Goal: Task Accomplishment & Management: Use online tool/utility

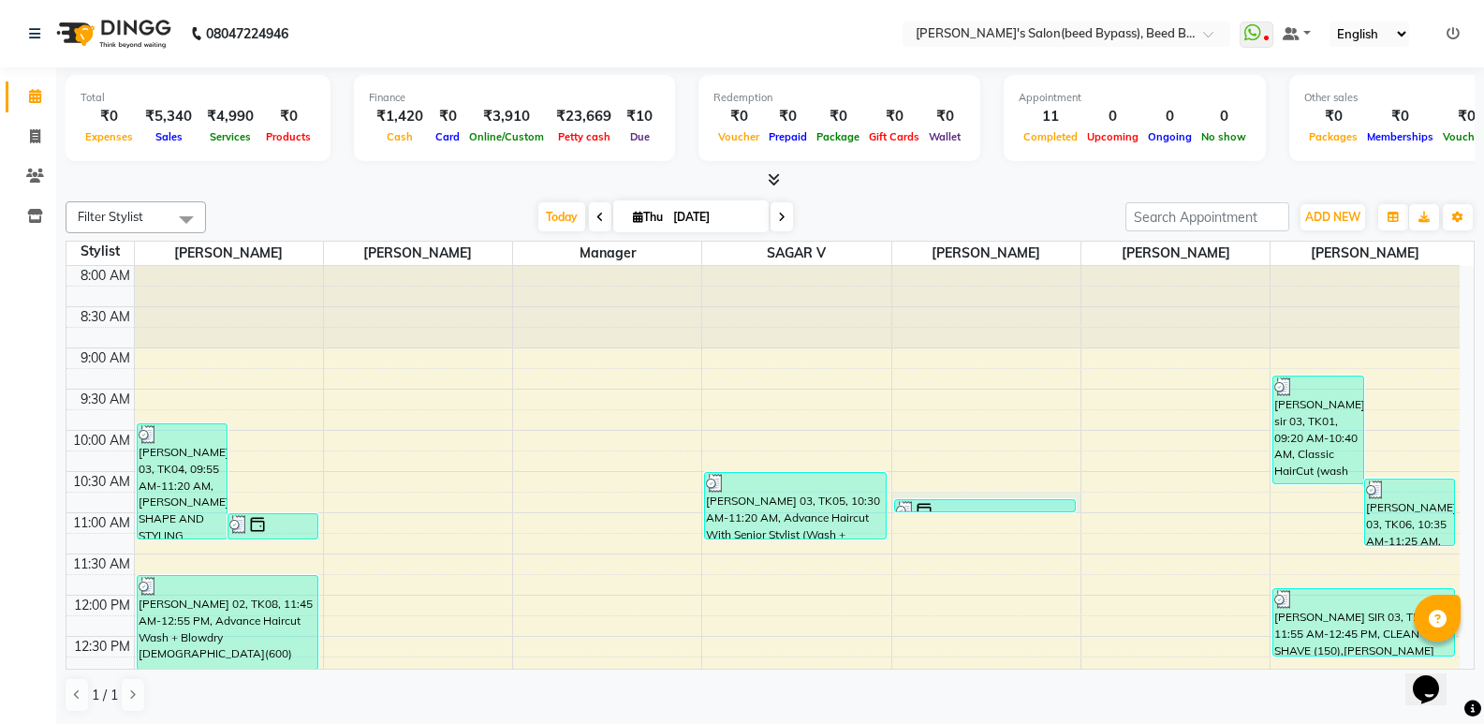
click at [997, 512] on div "[PERSON_NAME] 03, TK02, 10:50 AM-11:00 AM, THREAD EyeBrow [DEMOGRAPHIC_DATA] (5…" at bounding box center [985, 506] width 182 height 14
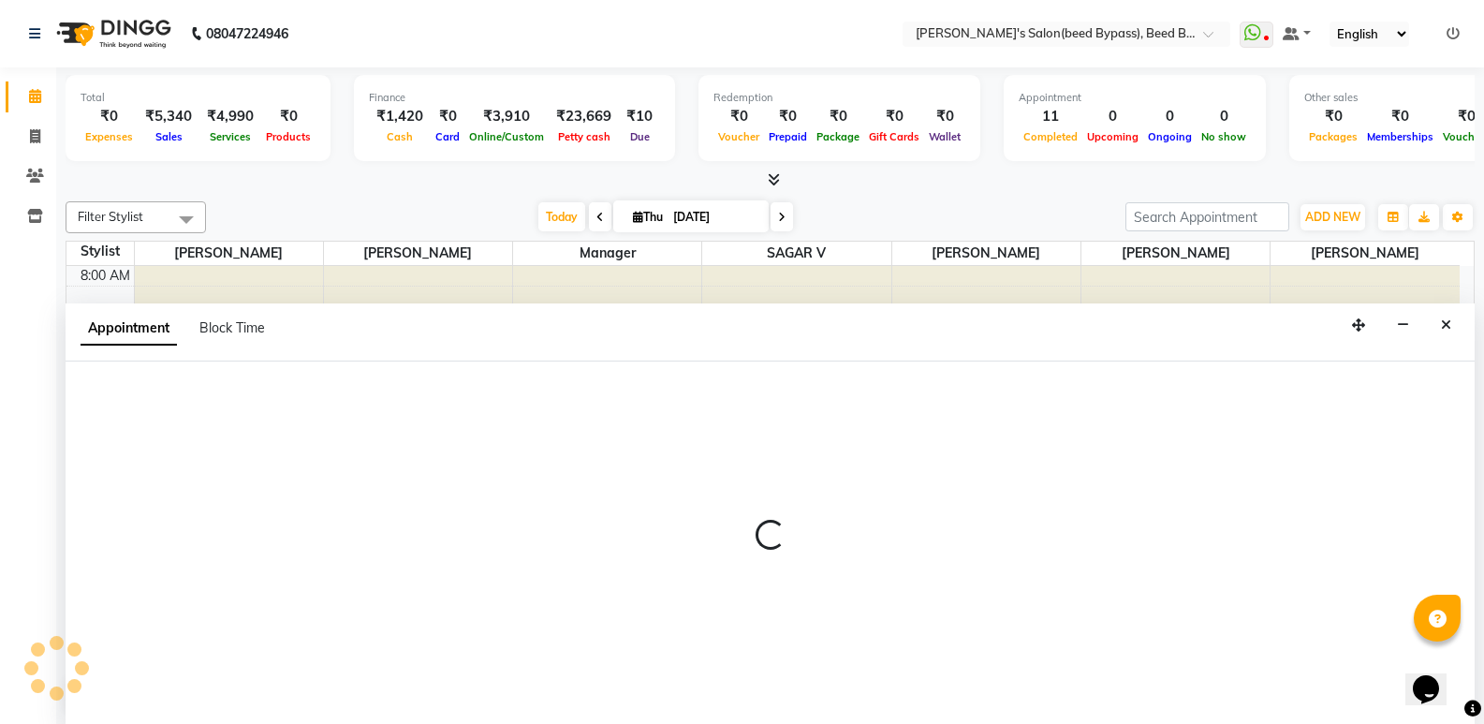
scroll to position [1, 0]
select select "63328"
select select "tentative"
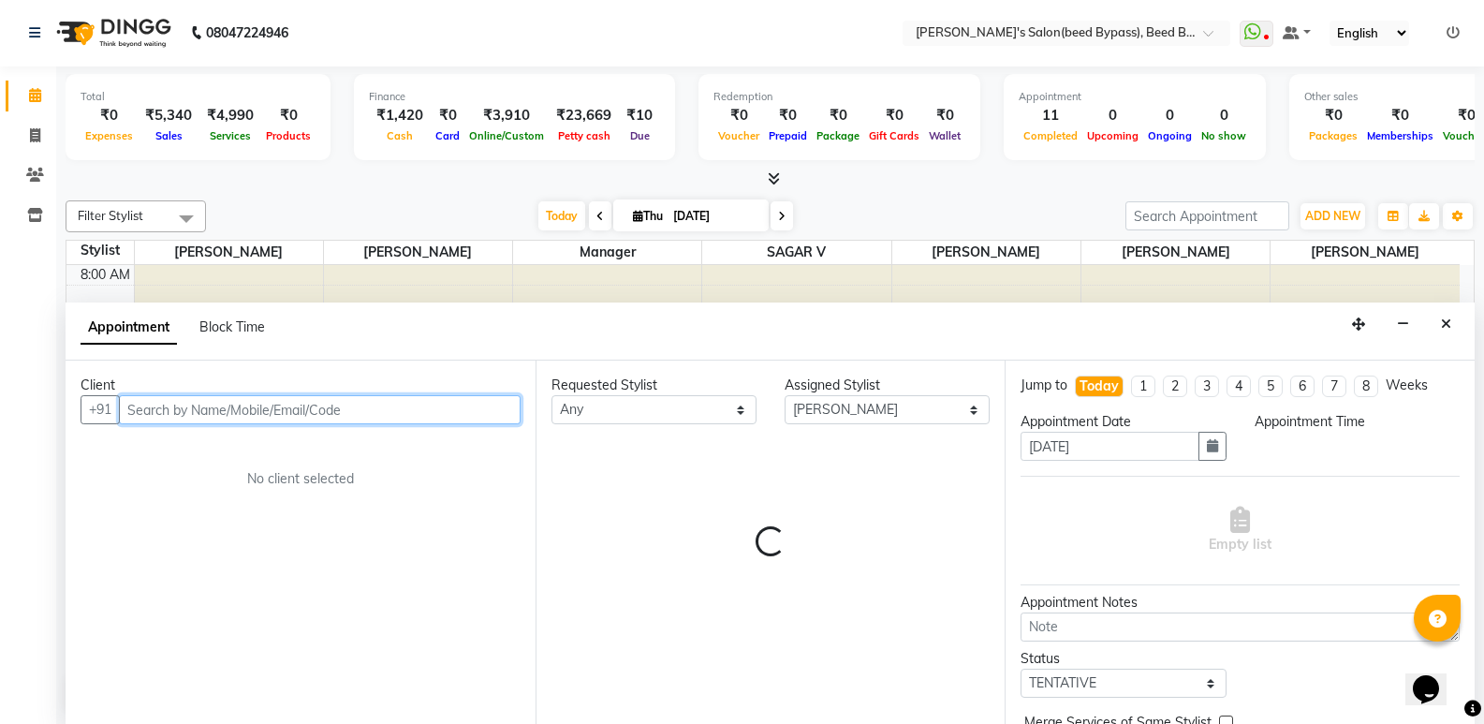
select select "645"
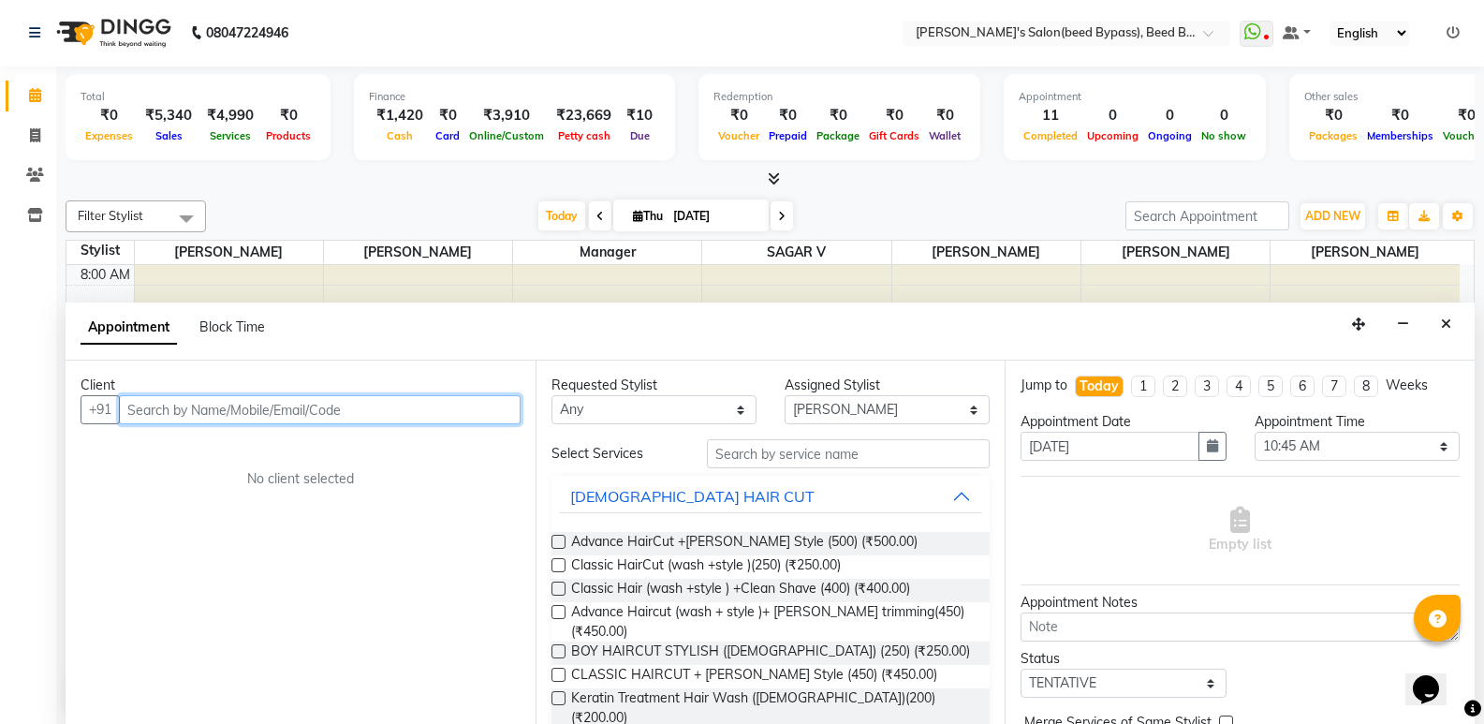
scroll to position [0, 0]
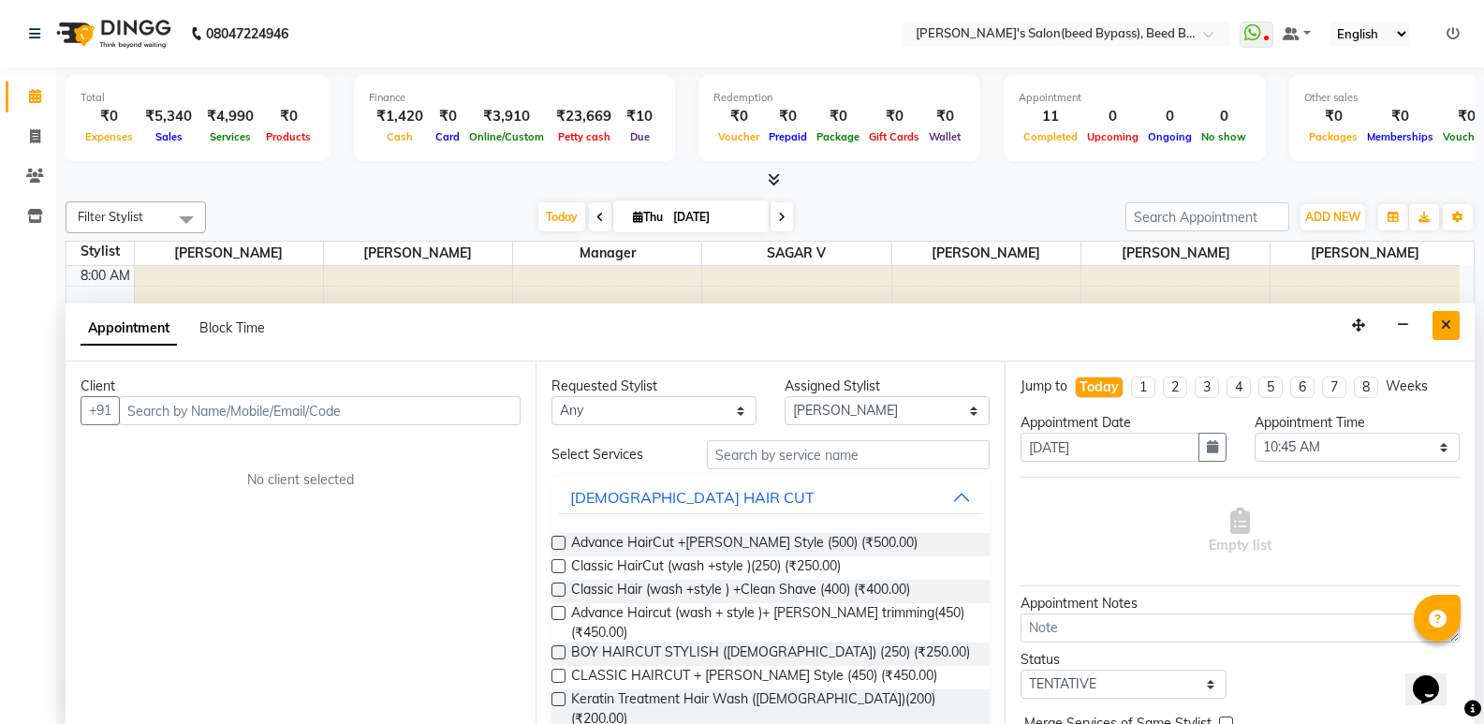
click at [1435, 326] on button "Close" at bounding box center [1445, 325] width 27 height 29
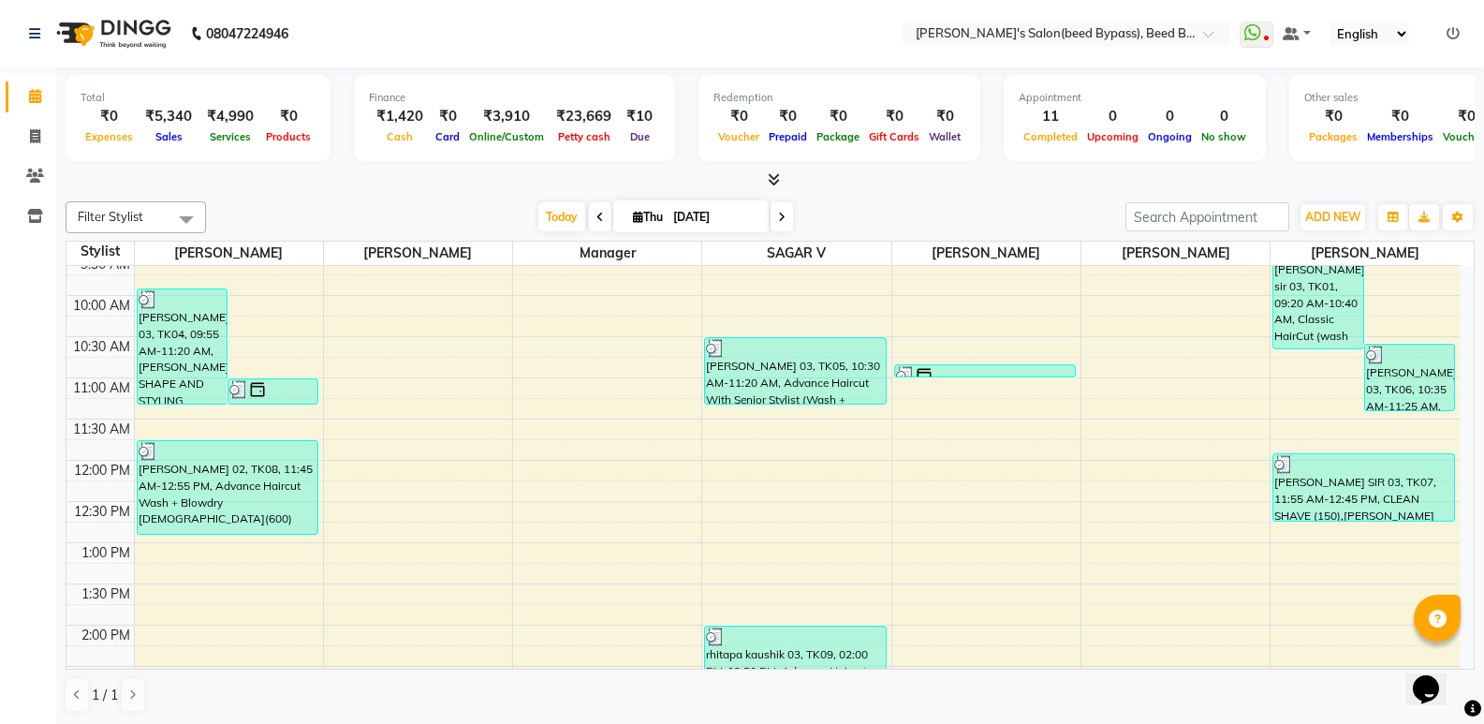
scroll to position [12, 0]
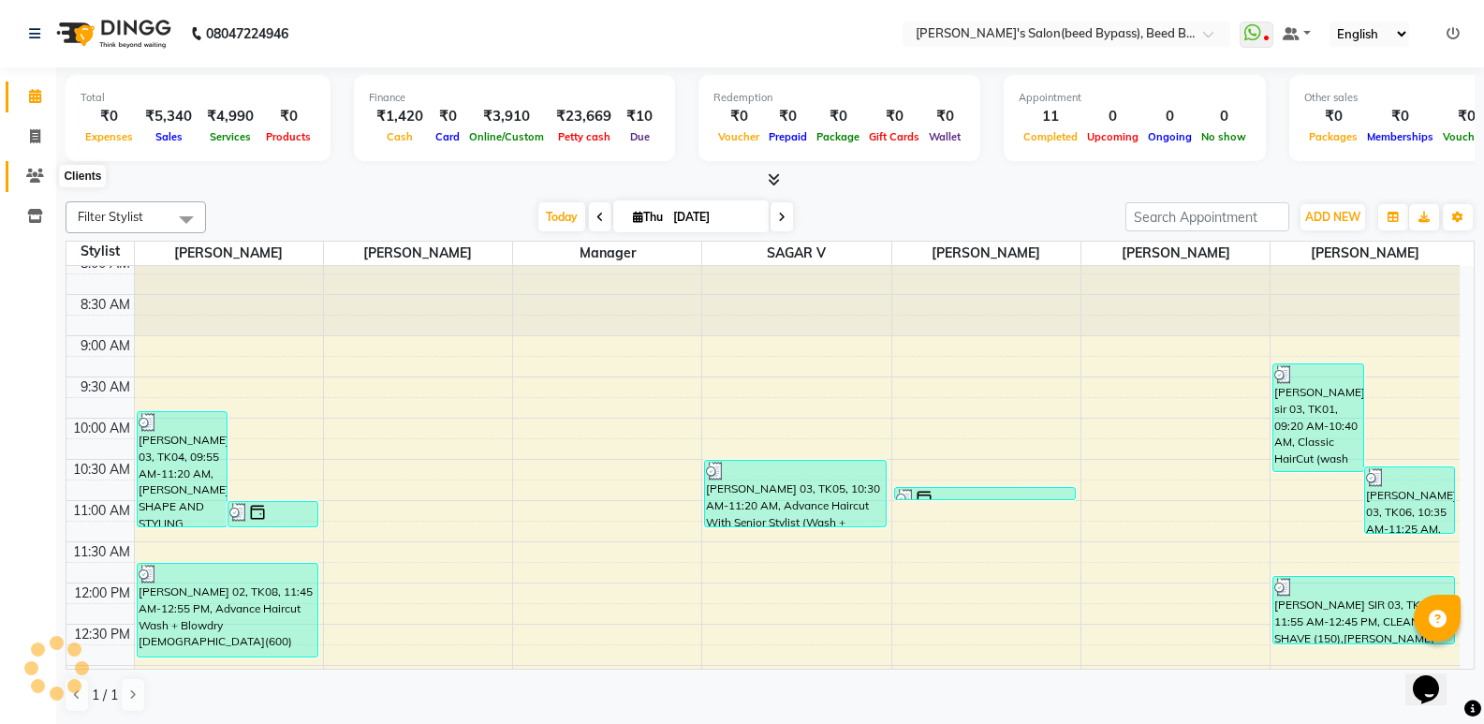
click at [35, 172] on icon at bounding box center [35, 176] width 18 height 14
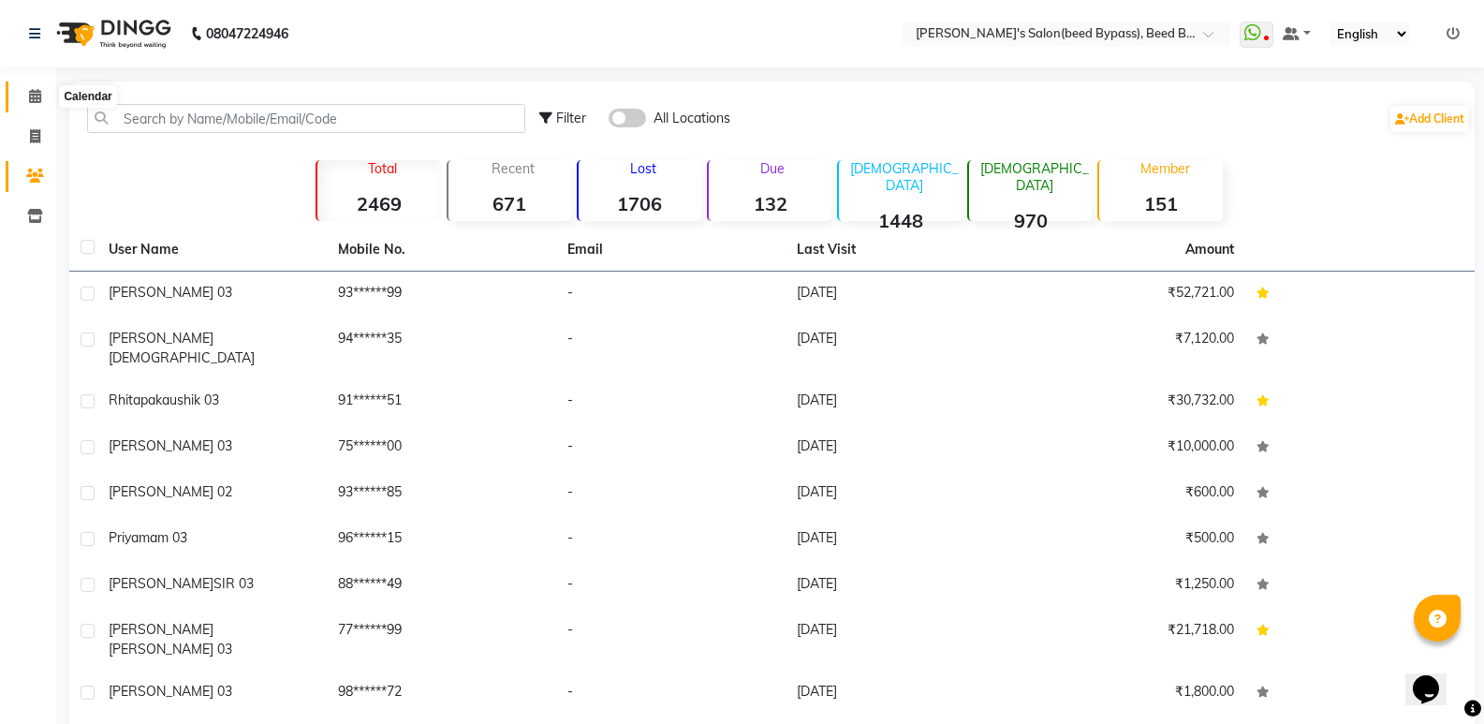
click at [29, 101] on icon at bounding box center [35, 96] width 12 height 14
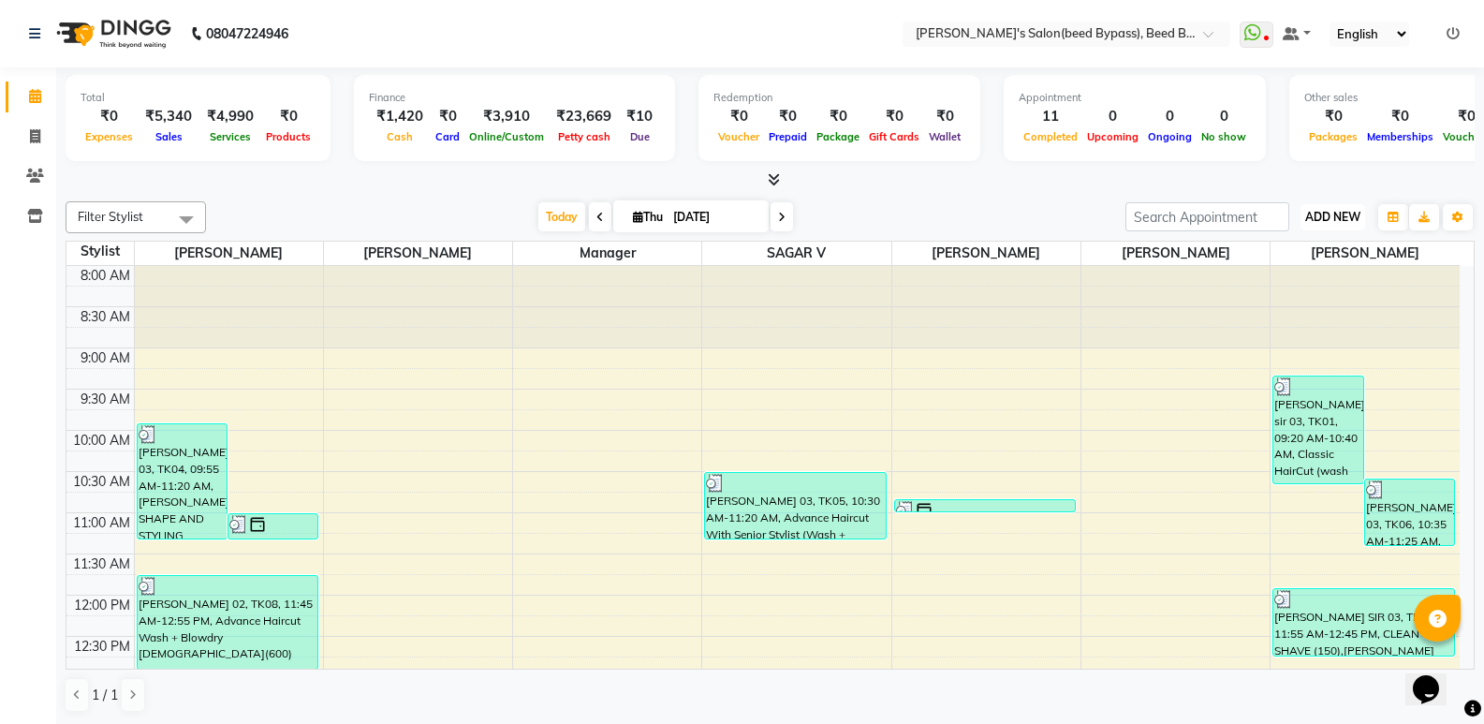
click at [1333, 218] on span "ADD NEW" at bounding box center [1332, 217] width 55 height 14
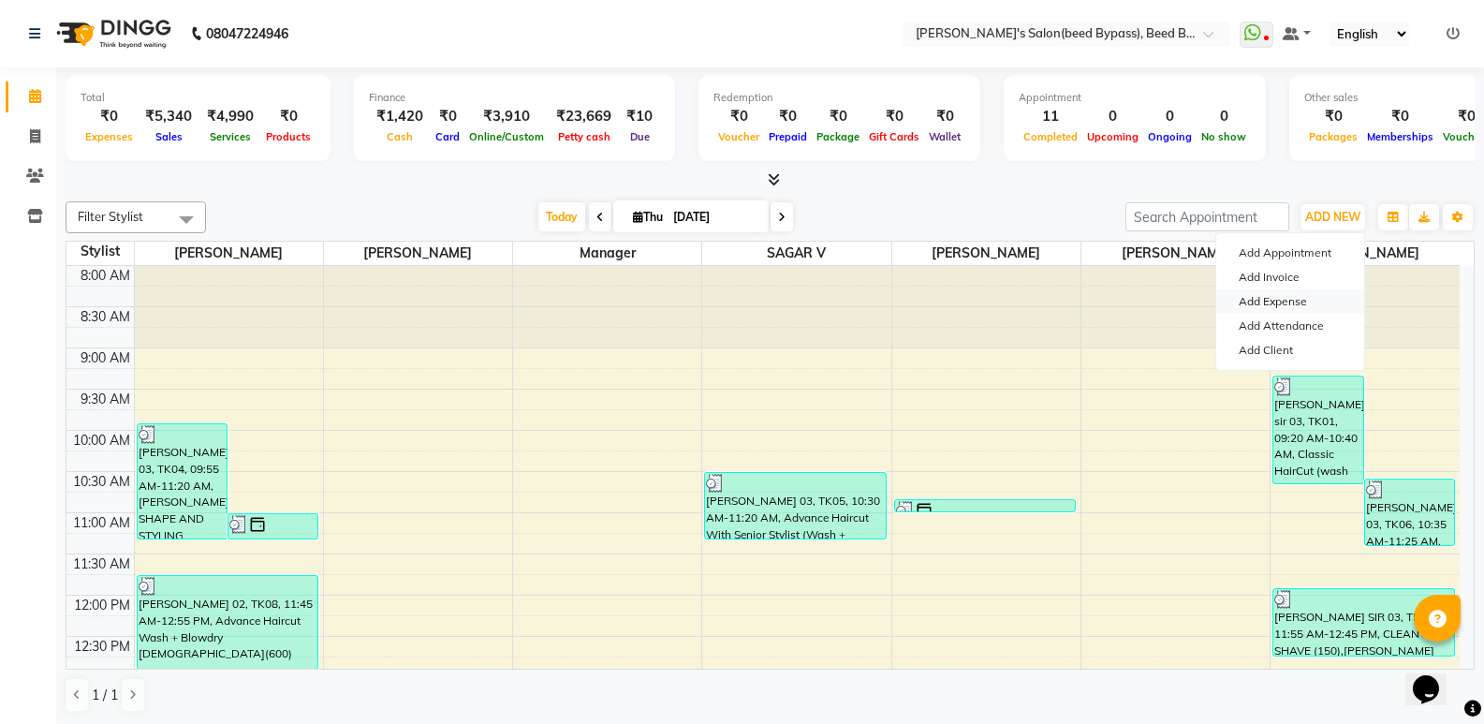
click at [1283, 295] on link "Add Expense" at bounding box center [1290, 301] width 148 height 24
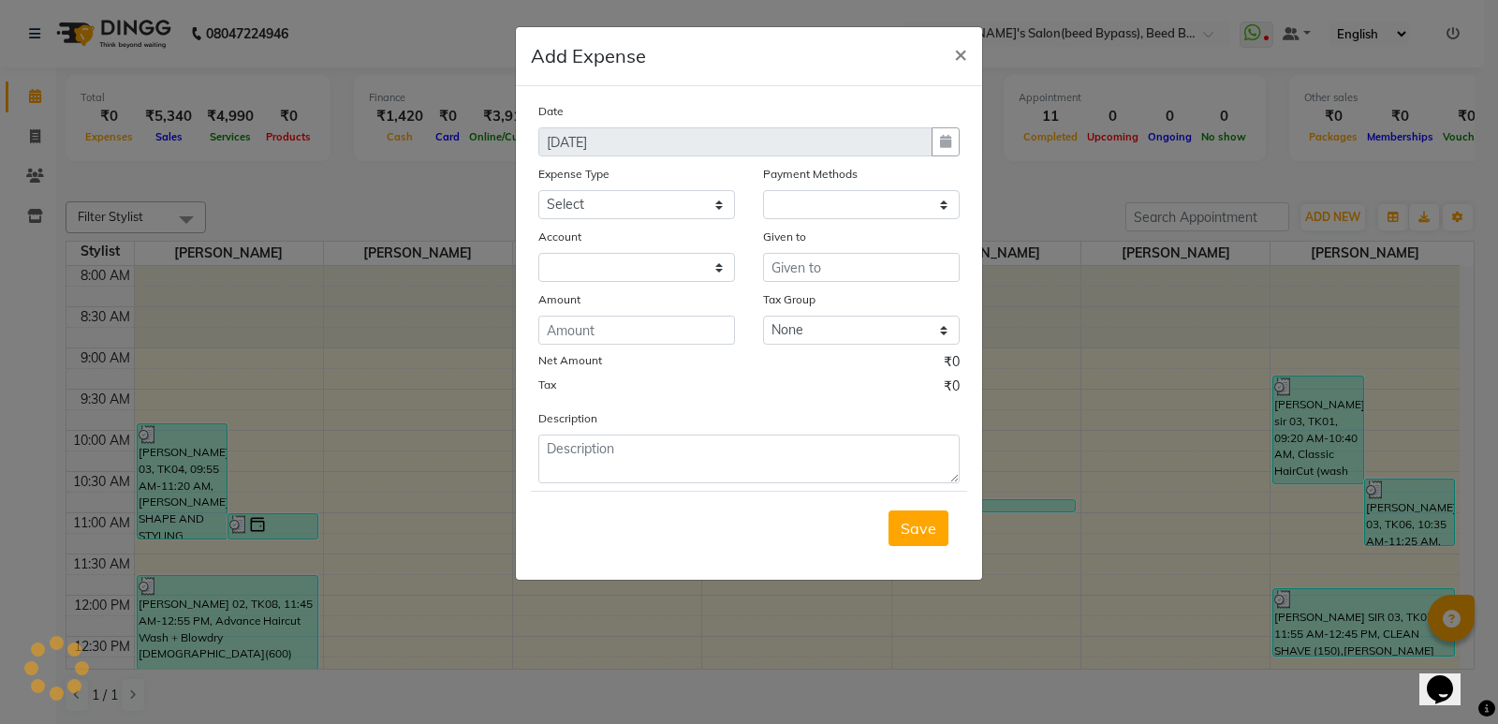
select select "1"
select select "2985"
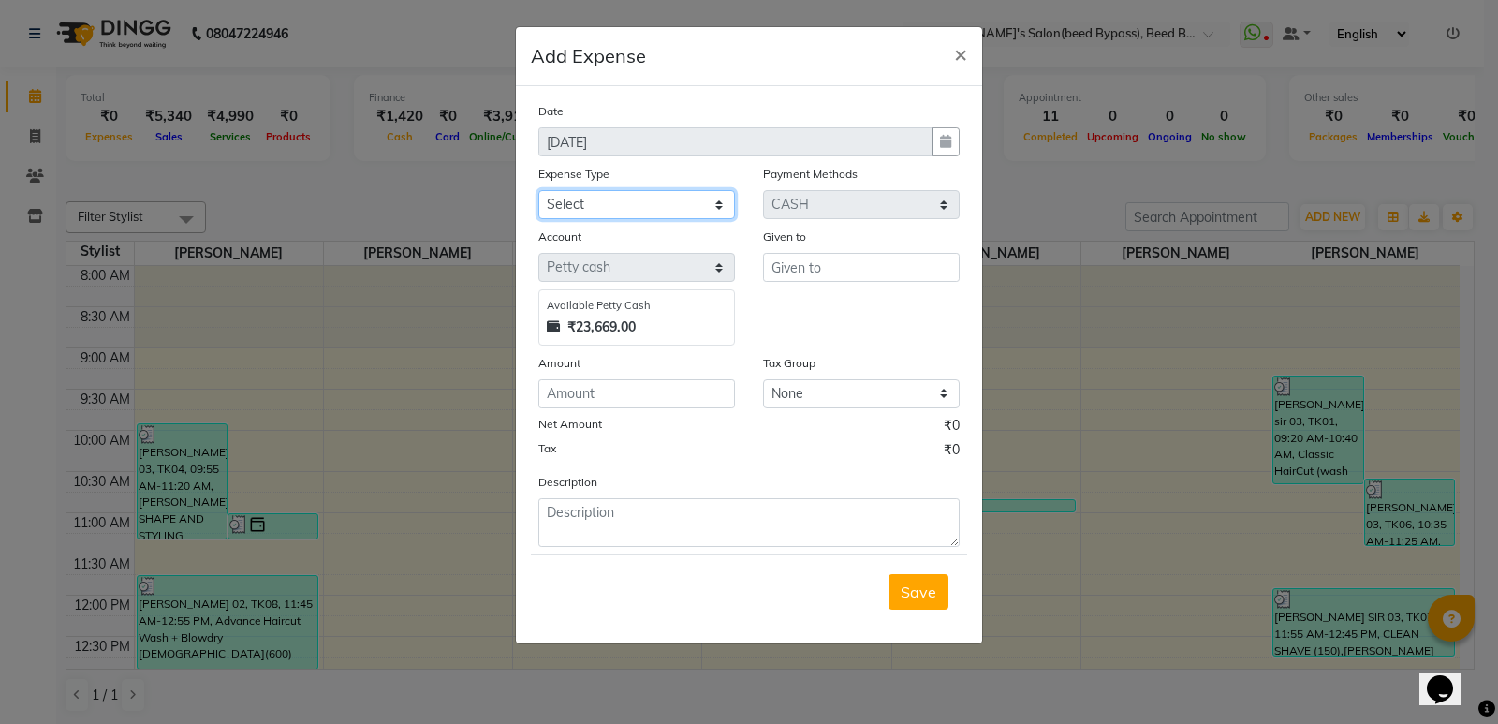
click at [704, 198] on select "Select Advance Salary BANK TRANFAR Cash transfer to hub Client Snacks DISTRIBUT…" at bounding box center [636, 204] width 197 height 29
select select "11137"
click at [538, 190] on select "Select Advance Salary BANK TRANFAR Cash transfer to hub Client Snacks DISTRIBUT…" at bounding box center [636, 204] width 197 height 29
click at [578, 399] on input "number" at bounding box center [636, 393] width 197 height 29
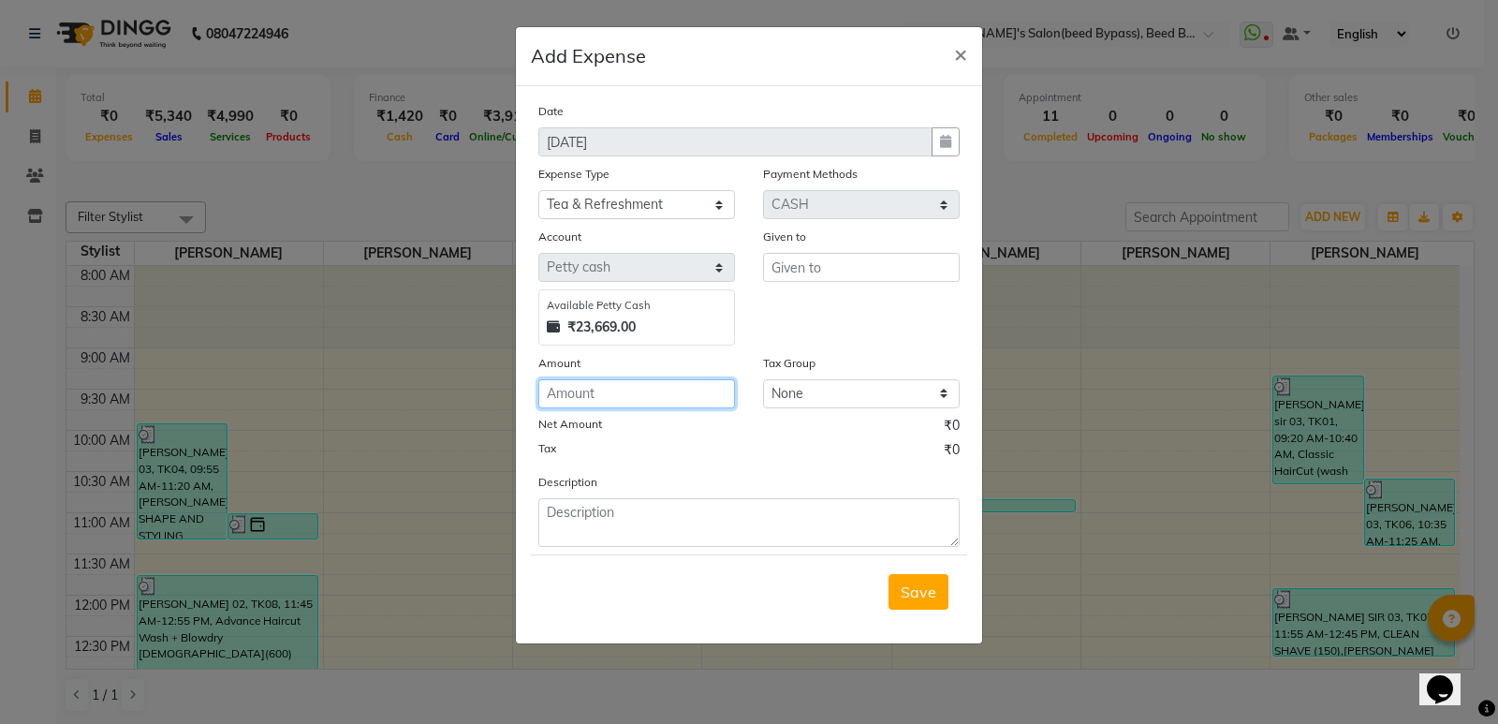
click at [578, 399] on input "number" at bounding box center [636, 393] width 197 height 29
type input "36"
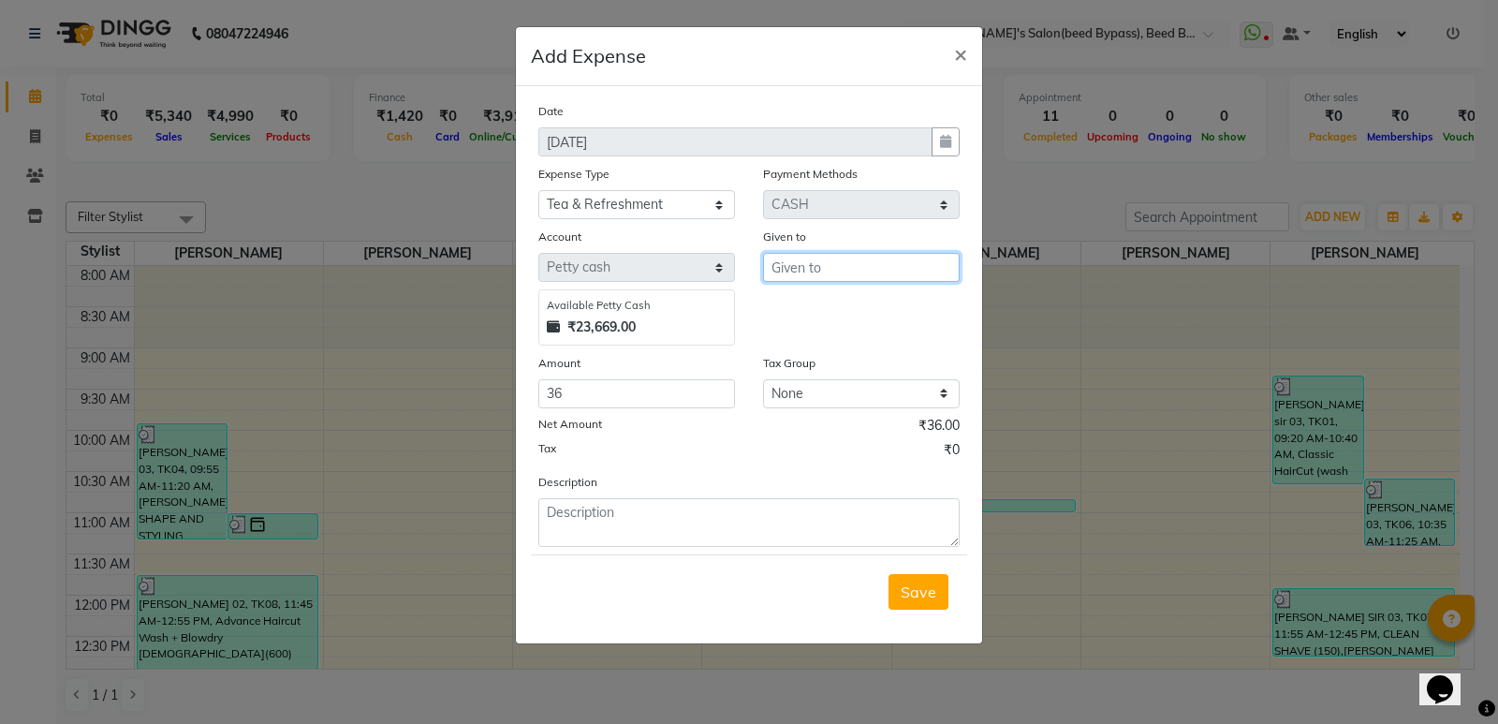
click at [815, 268] on input "text" at bounding box center [861, 267] width 197 height 29
click at [815, 300] on span "PAVA" at bounding box center [806, 307] width 41 height 19
type input "[PERSON_NAME]"
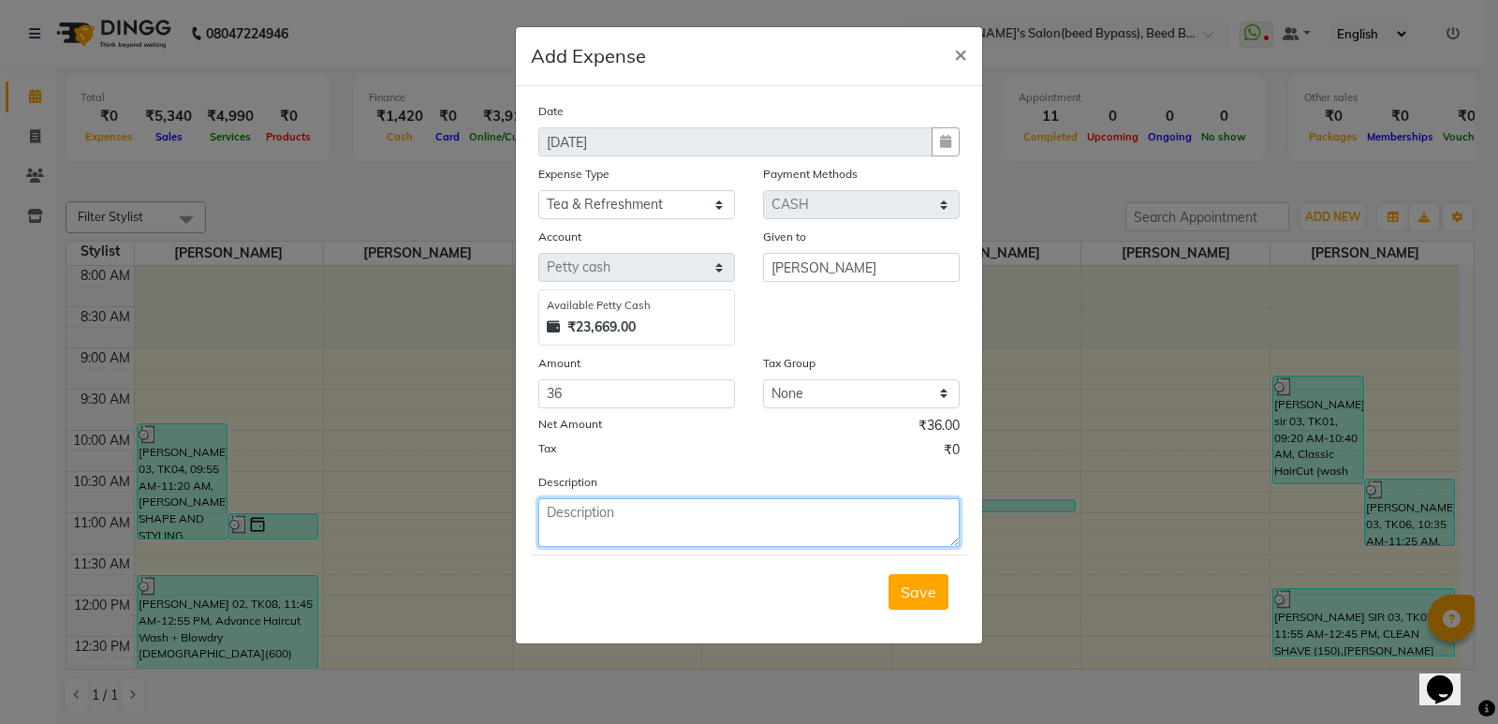
click at [631, 527] on textarea at bounding box center [748, 522] width 421 height 49
type textarea "milk bag"
click at [901, 586] on button "Save" at bounding box center [919, 592] width 60 height 36
